Goal: Task Accomplishment & Management: Manage account settings

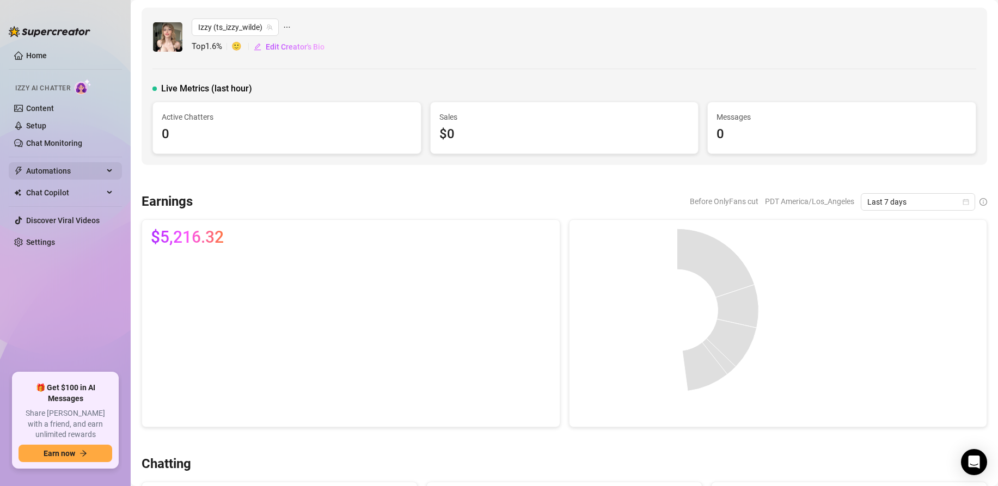
click at [80, 170] on span "Automations" at bounding box center [64, 170] width 77 height 17
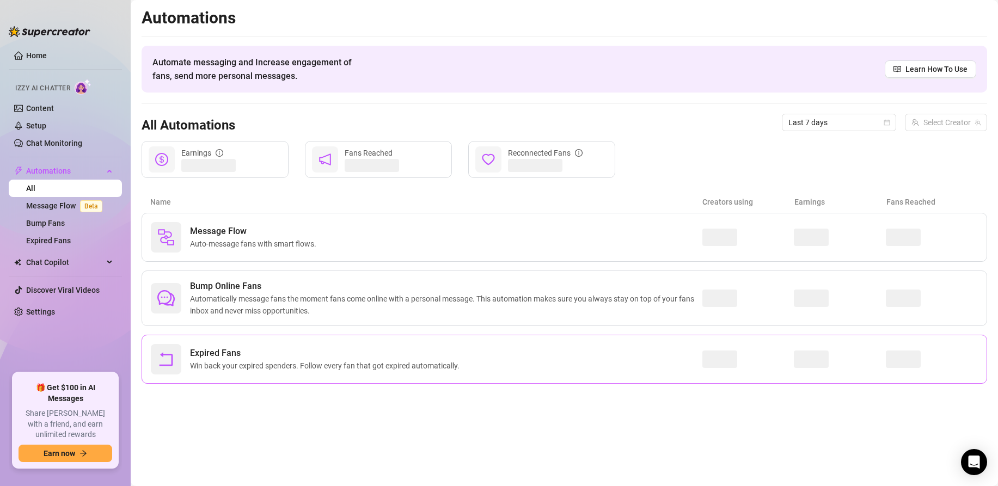
click at [220, 373] on div "Expired Fans Win back your expired spenders. Follow every fan that got expired …" at bounding box center [426, 359] width 551 height 30
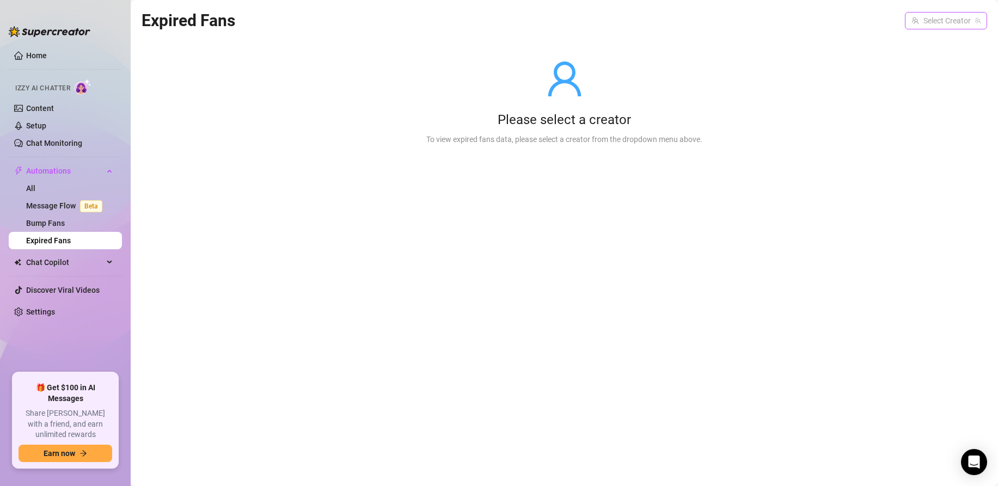
click at [939, 19] on input "search" at bounding box center [940, 21] width 59 height 16
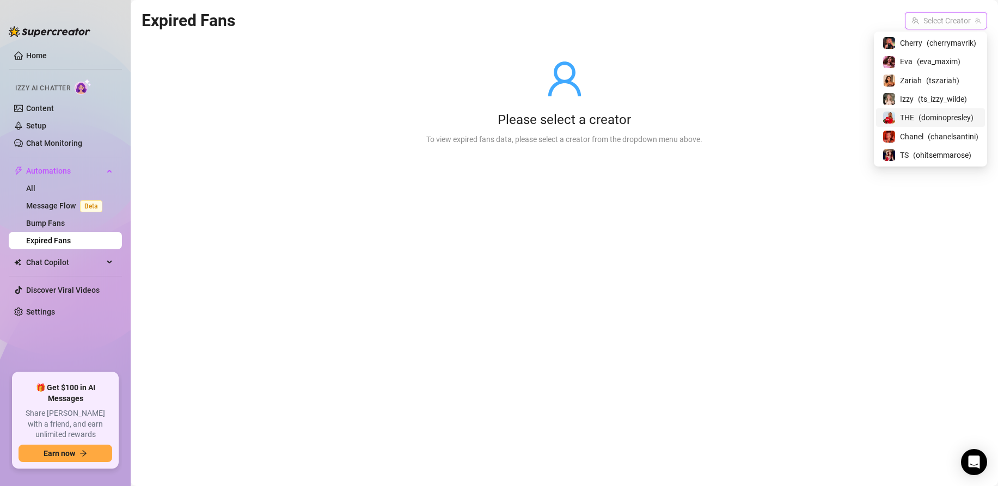
click at [908, 112] on span "THE" at bounding box center [907, 118] width 14 height 12
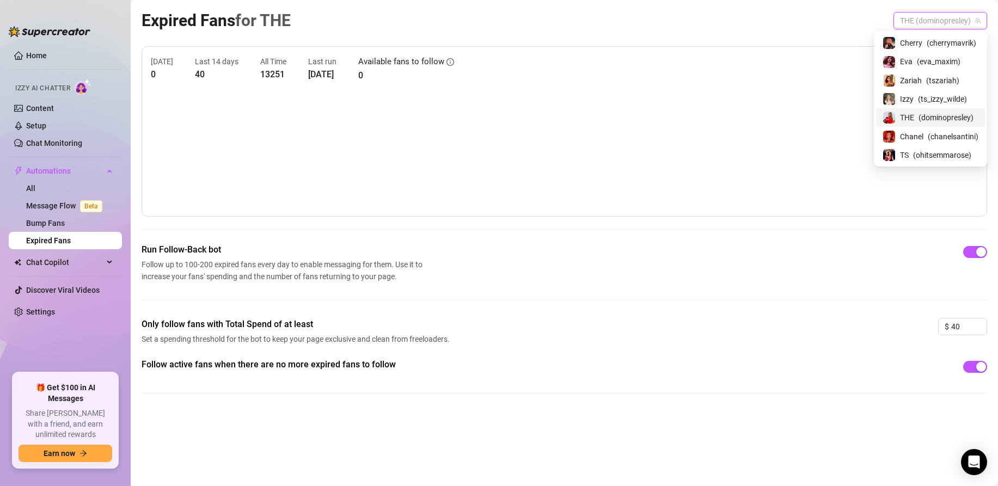
click at [926, 22] on span "THE (dominopresley)" at bounding box center [940, 21] width 81 height 16
click at [912, 47] on span "Cherry" at bounding box center [911, 43] width 22 height 12
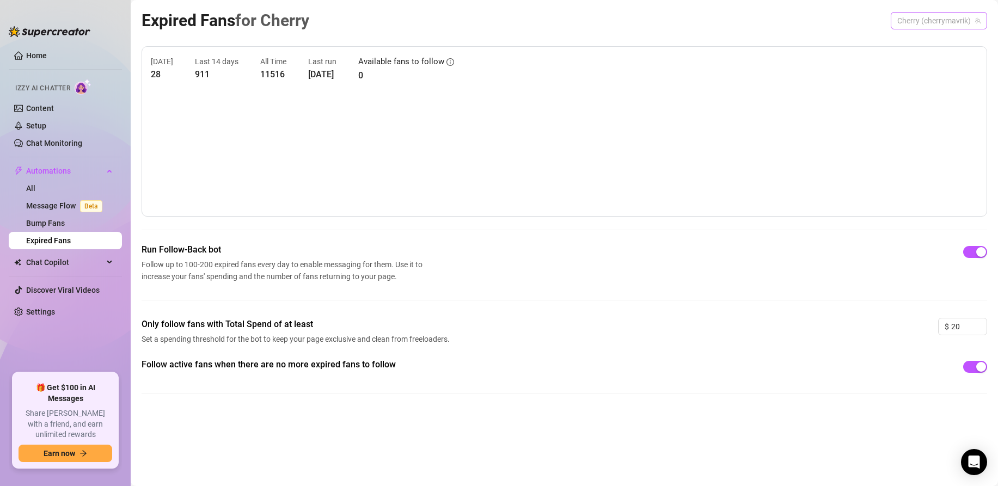
click at [954, 21] on span "Cherry (cherrymavrik)" at bounding box center [938, 21] width 83 height 16
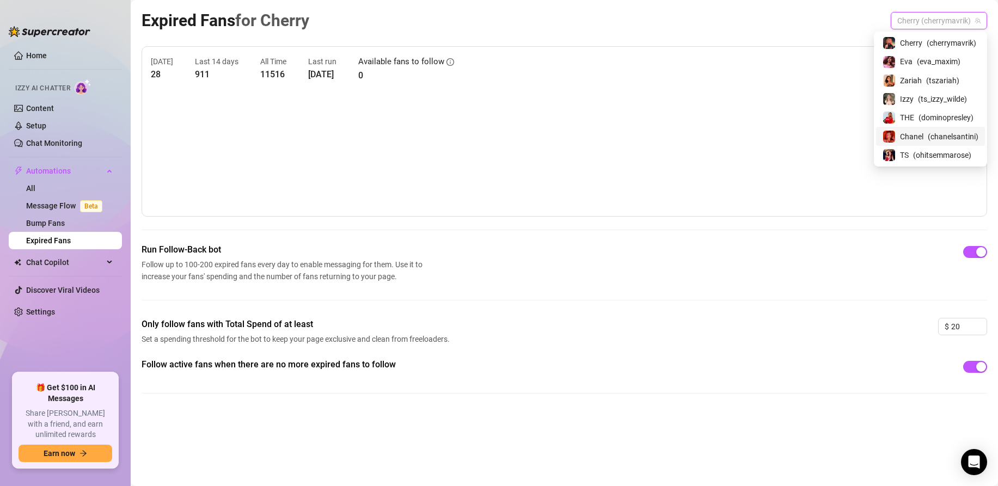
click at [906, 135] on span "Chanel" at bounding box center [911, 137] width 23 height 12
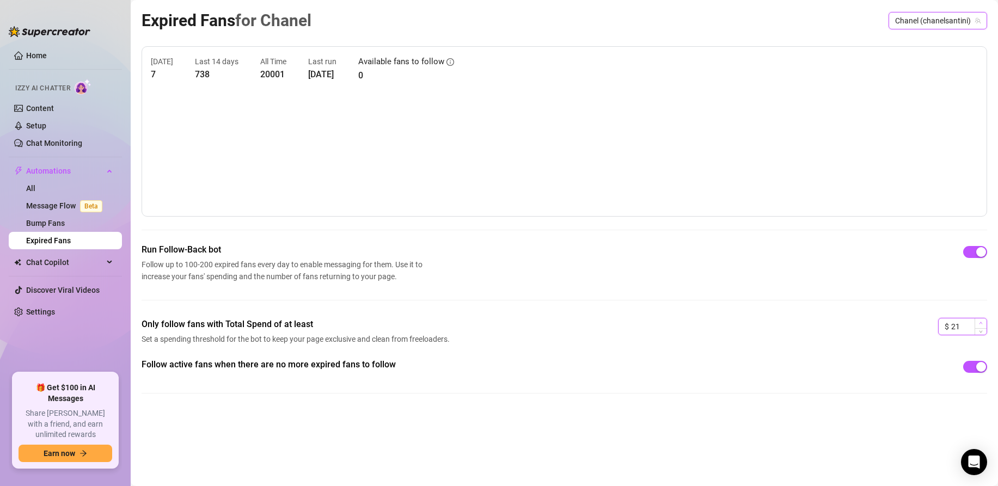
click at [980, 322] on icon "up" at bounding box center [980, 323] width 3 height 2
drag, startPoint x: 951, startPoint y: 328, endPoint x: 922, endPoint y: 329, distance: 29.4
click at [922, 329] on div "Only follow fans with Total Spend of at least Set a spending threshold for the …" at bounding box center [563, 338] width 845 height 40
type input "30"
